Goal: Navigation & Orientation: Find specific page/section

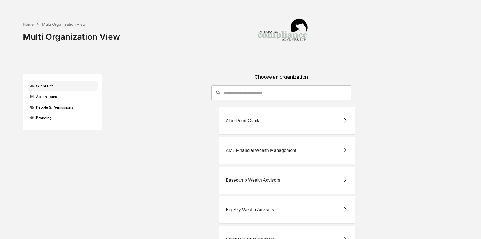
click at [252, 93] on input "consultant-dashboard__filter-organizations-search-bar" at bounding box center [287, 92] width 127 height 15
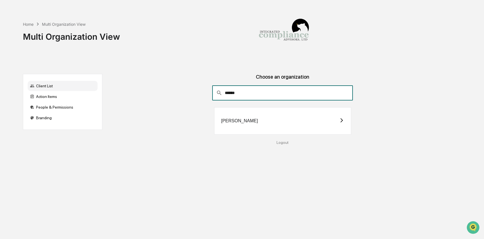
type input "******"
click at [240, 124] on div "[PERSON_NAME]" at bounding box center [282, 120] width 137 height 27
